Goal: Answer question/provide support: Share knowledge or assist other users

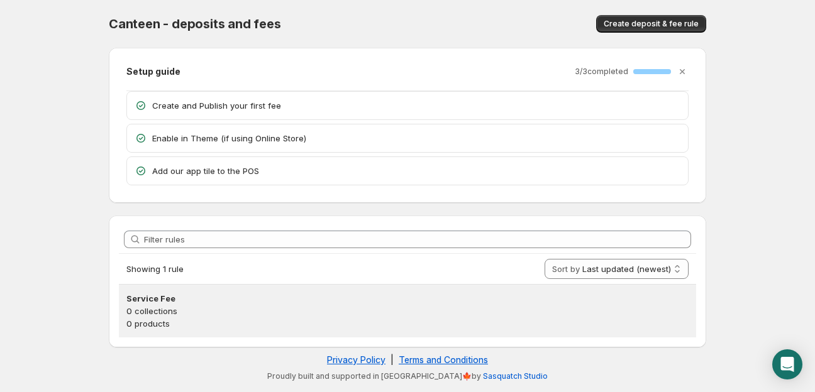
click at [186, 321] on p "0 products" at bounding box center [407, 324] width 562 height 13
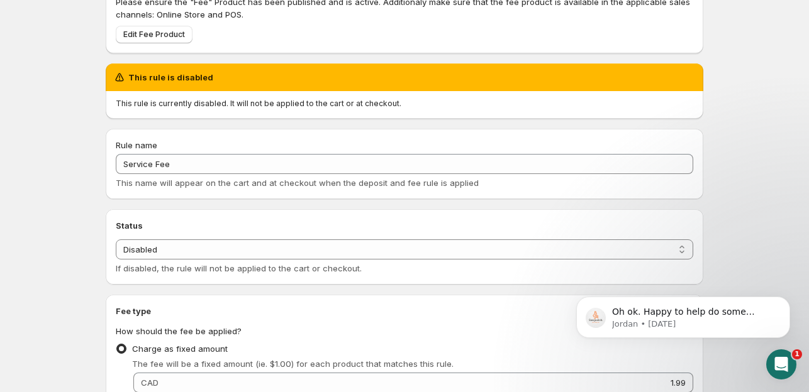
scroll to position [126, 0]
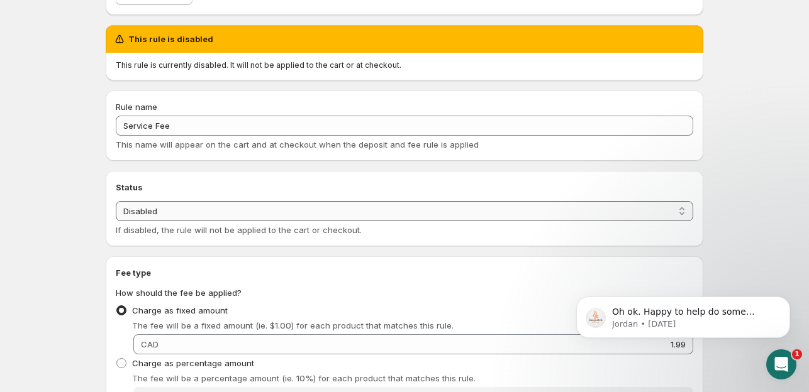
click at [185, 206] on select "Enabled Disabled" at bounding box center [404, 211] width 577 height 20
select select "active"
click at [116, 201] on select "Enabled Disabled" at bounding box center [404, 211] width 577 height 20
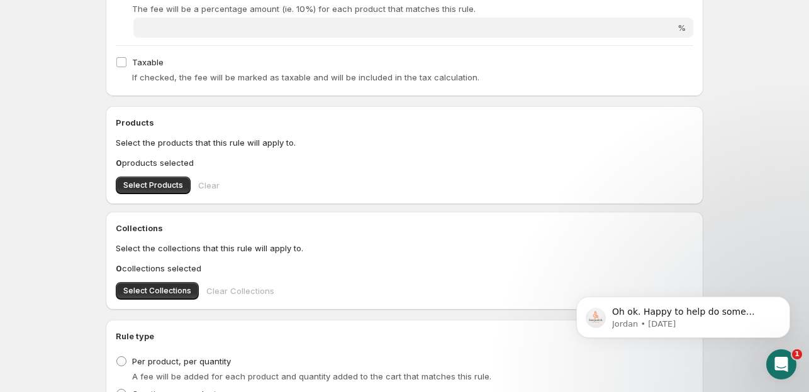
scroll to position [440, 0]
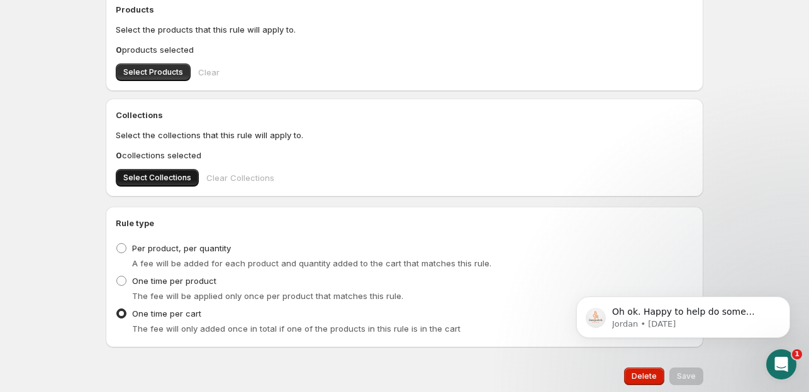
click at [164, 170] on button "Select Collections" at bounding box center [157, 178] width 83 height 18
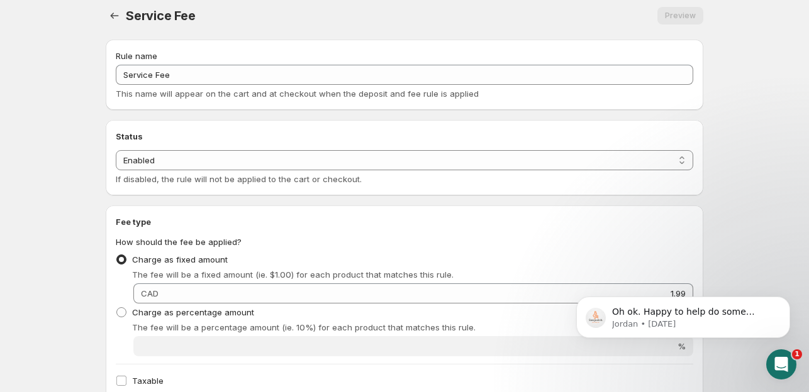
scroll to position [0, 0]
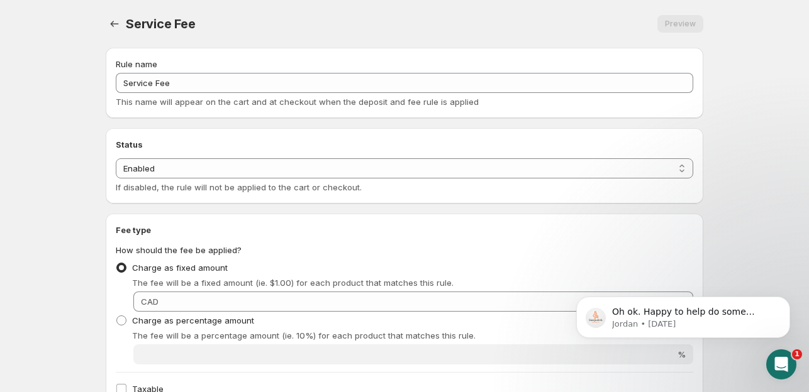
drag, startPoint x: 771, startPoint y: 340, endPoint x: 764, endPoint y: 346, distance: 8.9
click at [768, 343] on body "Oh ok. Happy to help do some testing/review once you have gotten setup. :) Jord…" at bounding box center [683, 288] width 242 height 131
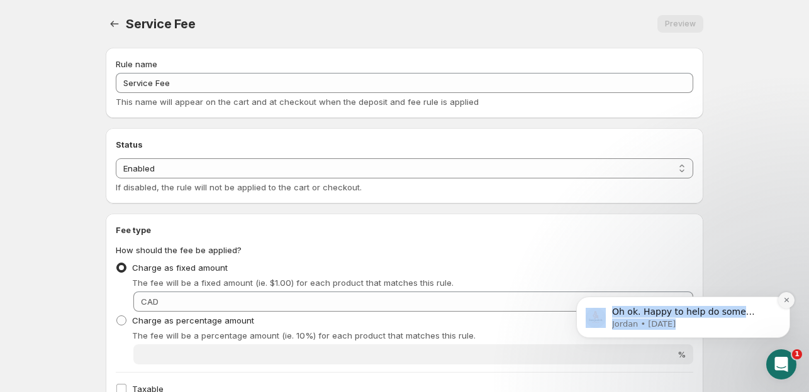
click at [784, 301] on icon "Dismiss notification" at bounding box center [786, 300] width 7 height 7
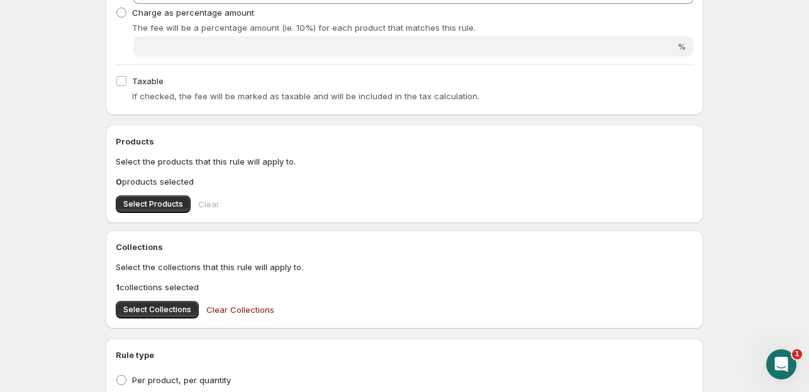
scroll to position [420, 0]
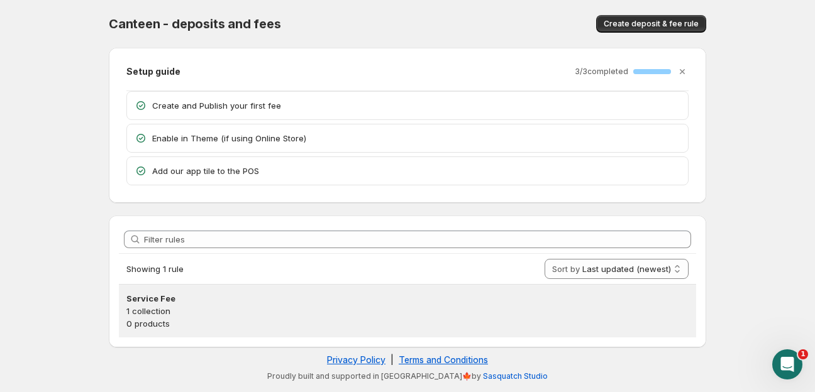
click at [164, 305] on p "1 collection" at bounding box center [407, 311] width 562 height 13
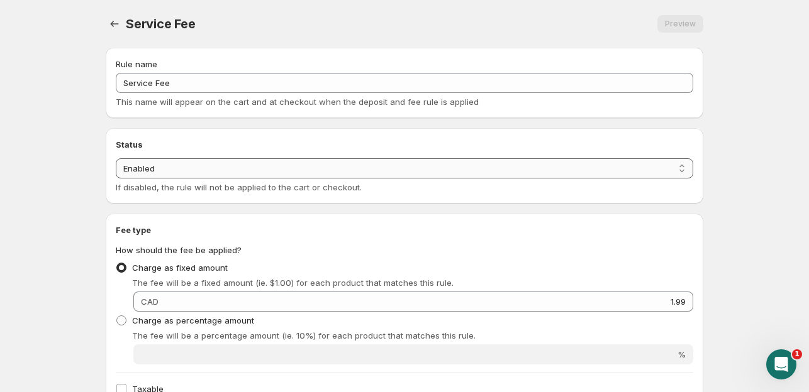
click at [142, 173] on select "Enabled Disabled" at bounding box center [404, 169] width 577 height 20
select select "deactive"
click at [116, 179] on select "Enabled Disabled" at bounding box center [404, 169] width 577 height 20
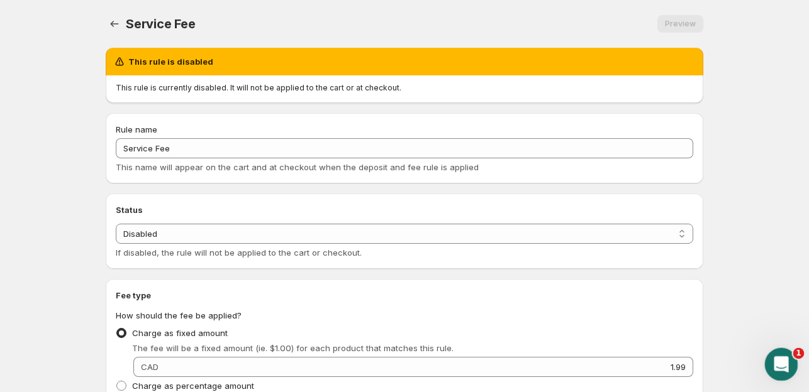
drag, startPoint x: 799, startPoint y: 384, endPoint x: 796, endPoint y: 369, distance: 15.4
click at [798, 379] on body "Home Help Service Fee. This page is ready Service Fee Preview More actions Prev…" at bounding box center [404, 196] width 809 height 392
click at [787, 354] on div "Open Intercom Messenger" at bounding box center [780, 363] width 42 height 42
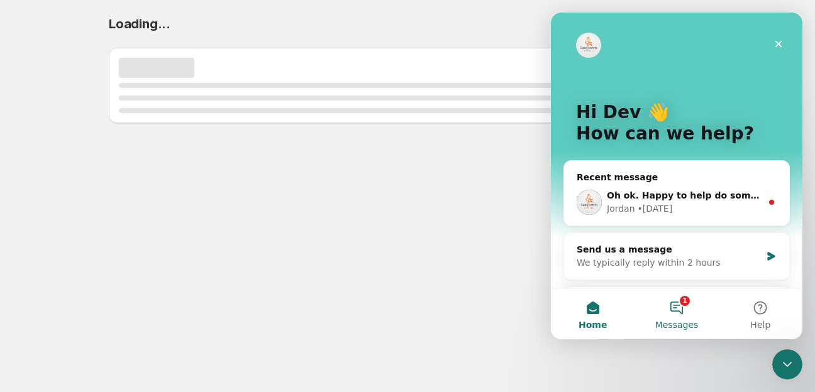
click at [682, 328] on span "Messages" at bounding box center [676, 325] width 43 height 9
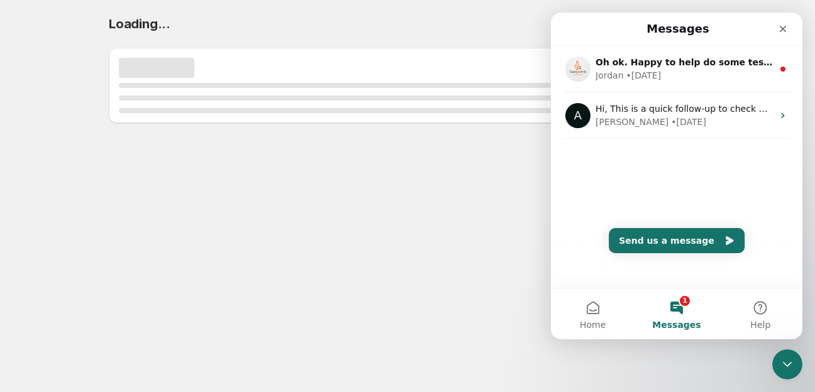
select select "deactive"
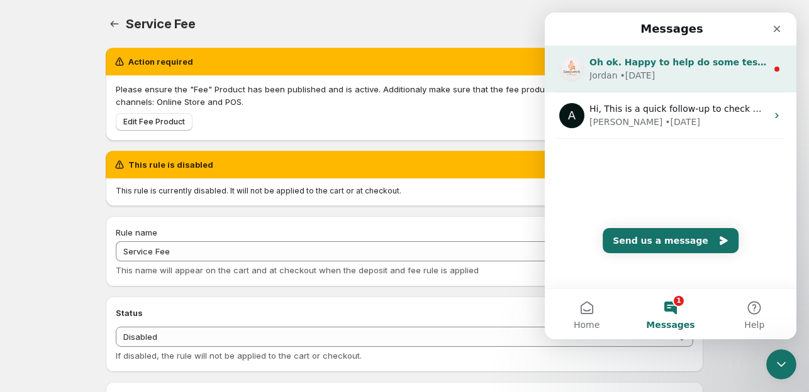
click at [649, 73] on div "• 1w ago" at bounding box center [637, 75] width 35 height 13
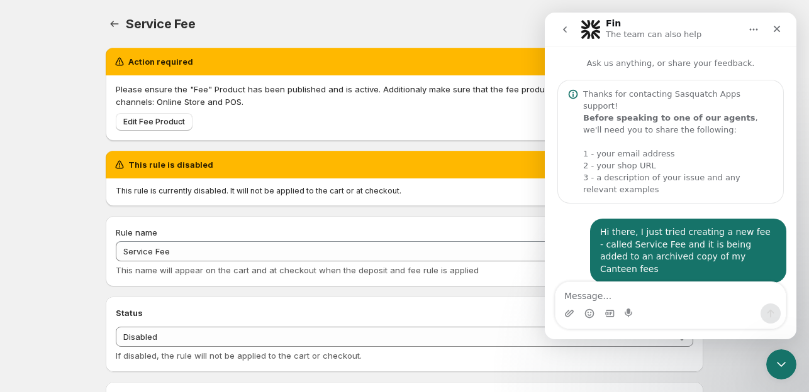
scroll to position [171, 0]
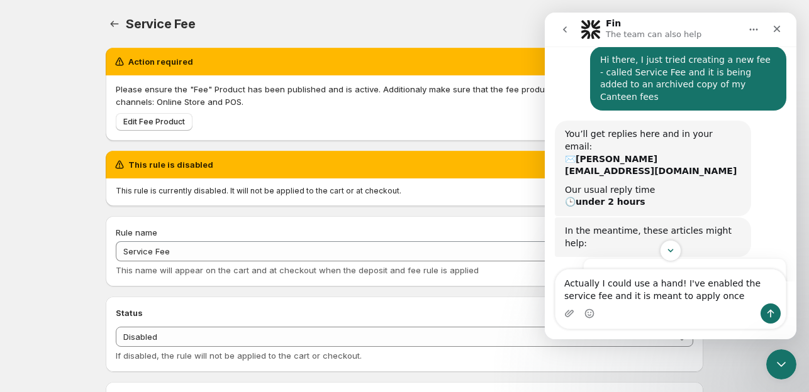
click at [686, 281] on textarea "Actually I could use a hand! I've enabled the service fee and it is meant to ap…" at bounding box center [670, 287] width 230 height 34
click at [731, 277] on textarea "Actually I could use a hand! I tried enabled the service fee and it is meant to…" at bounding box center [670, 287] width 230 height 34
click at [705, 303] on textarea "Actually I could use a hand! I tried enabling the service fee and it is meant t…" at bounding box center [670, 287] width 230 height 34
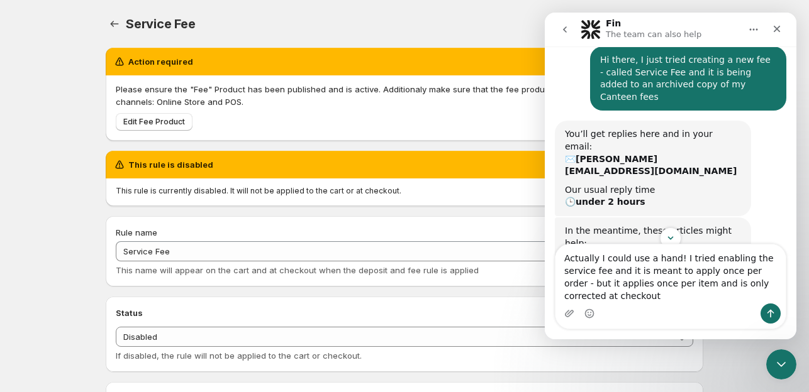
type textarea "Actually I could use a hand! I tried enabling the service fee and it is meant t…"
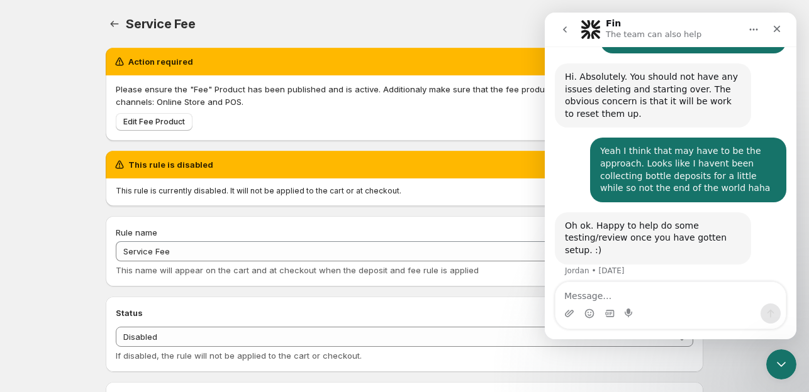
scroll to position [968, 0]
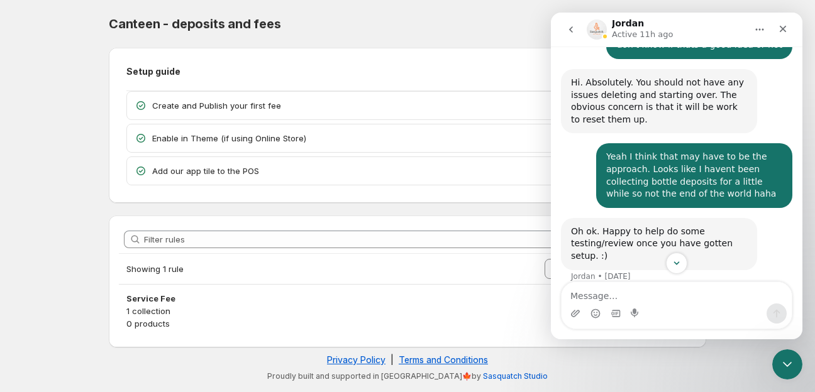
scroll to position [968, 0]
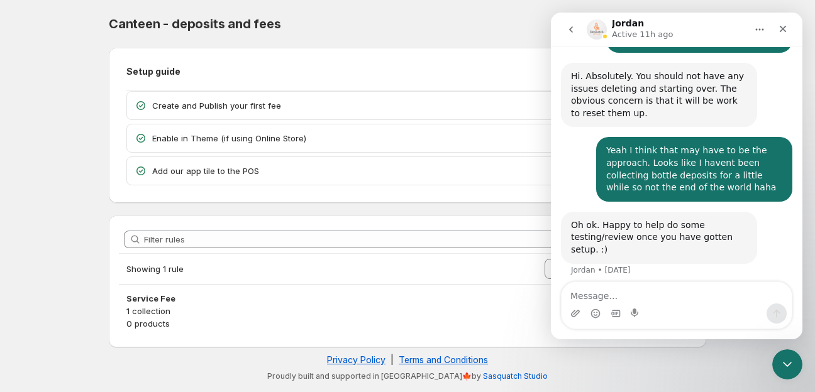
click at [631, 301] on textarea "Message…" at bounding box center [677, 292] width 230 height 21
type textarea "https://cdn.shopify.com/videos/c/o/v/7fb7827b965f42deac5dd4d6996e6051.mp4"
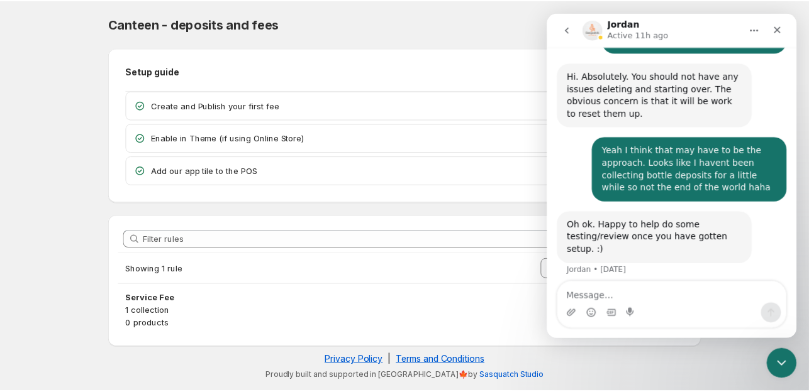
scroll to position [1009, 0]
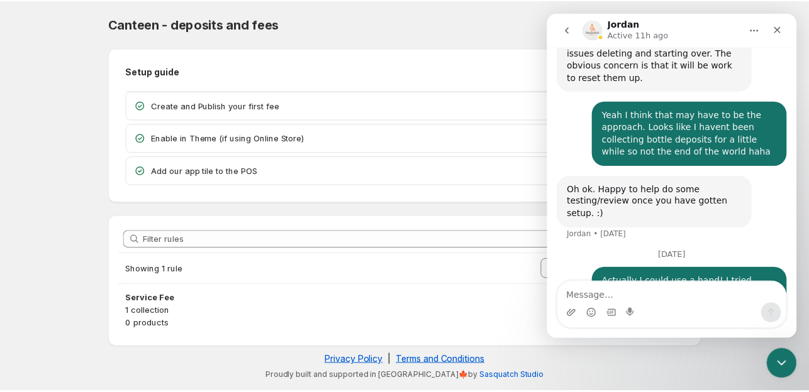
scroll to position [1009, 0]
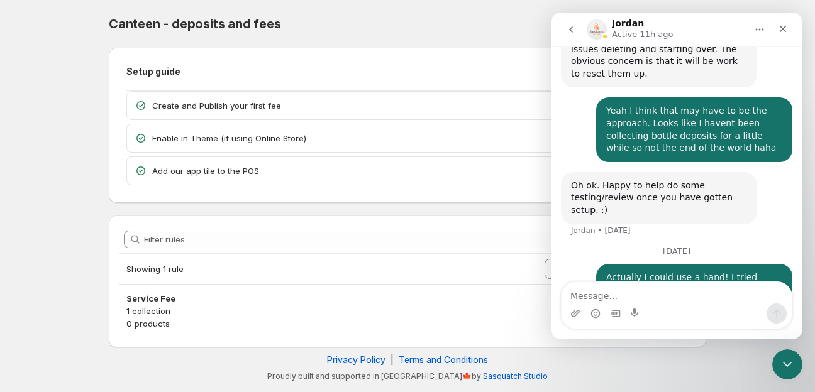
scroll to position [1009, 0]
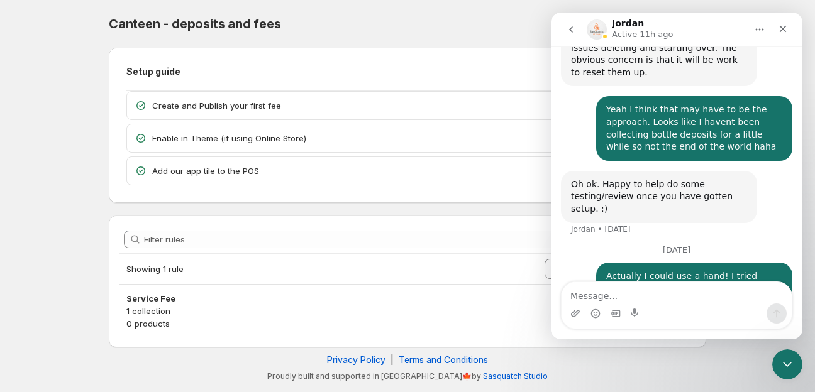
drag, startPoint x: 804, startPoint y: 364, endPoint x: 199, endPoint y: 284, distance: 611.0
click at [804, 364] on body "Home Help Canteen - deposits and fees. This page is ready Canteen - deposits an…" at bounding box center [407, 196] width 815 height 392
click at [781, 367] on icon "Close Intercom Messenger" at bounding box center [785, 362] width 15 height 15
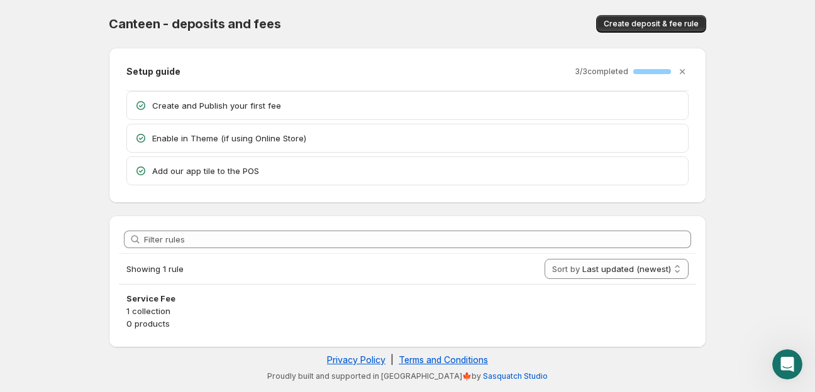
scroll to position [760, 0]
